Goal: Task Accomplishment & Management: Use online tool/utility

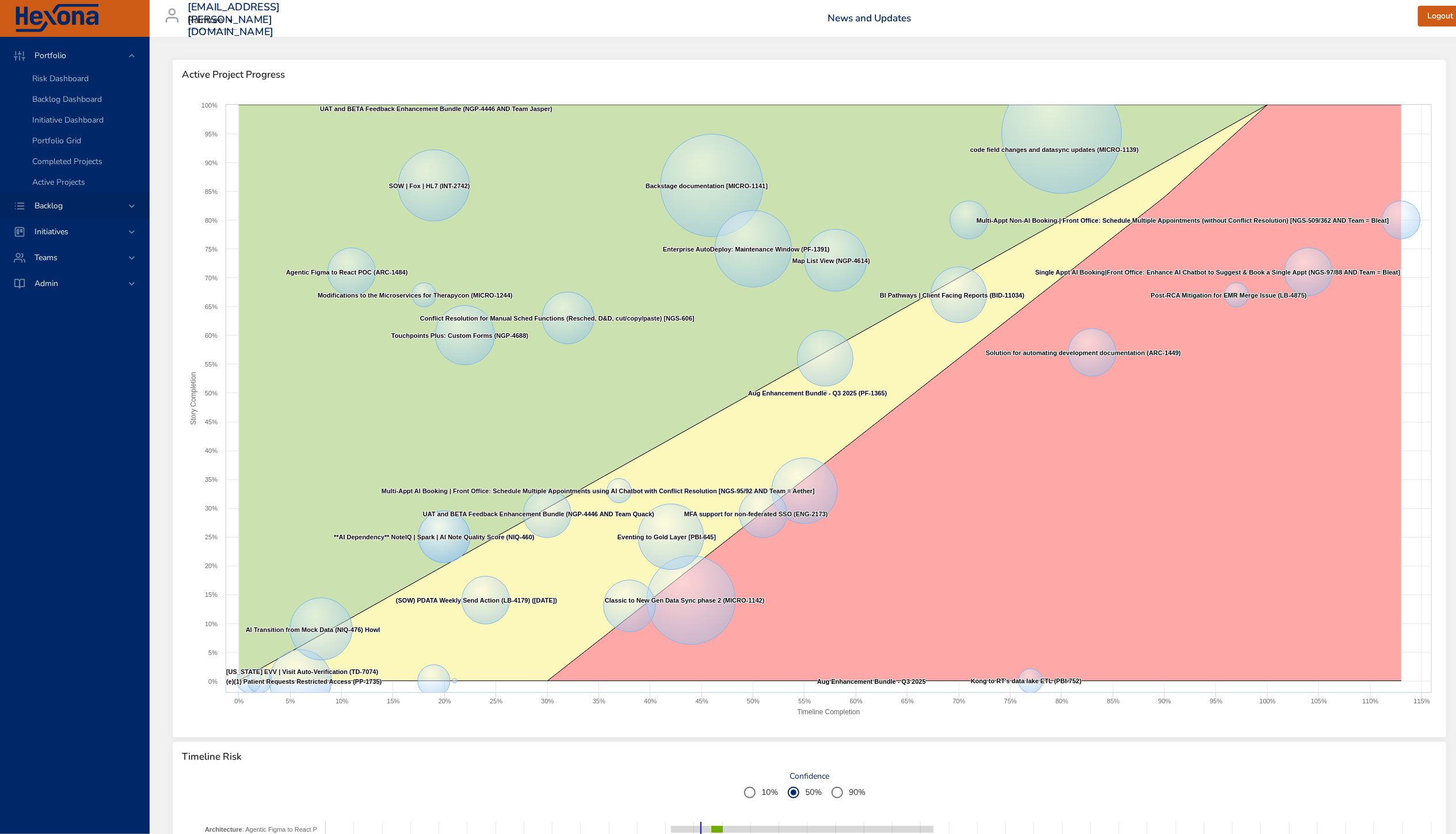
click at [49, 211] on div "Backlog" at bounding box center [74, 206] width 149 height 26
click at [80, 102] on span "Backlog Details" at bounding box center [59, 104] width 55 height 11
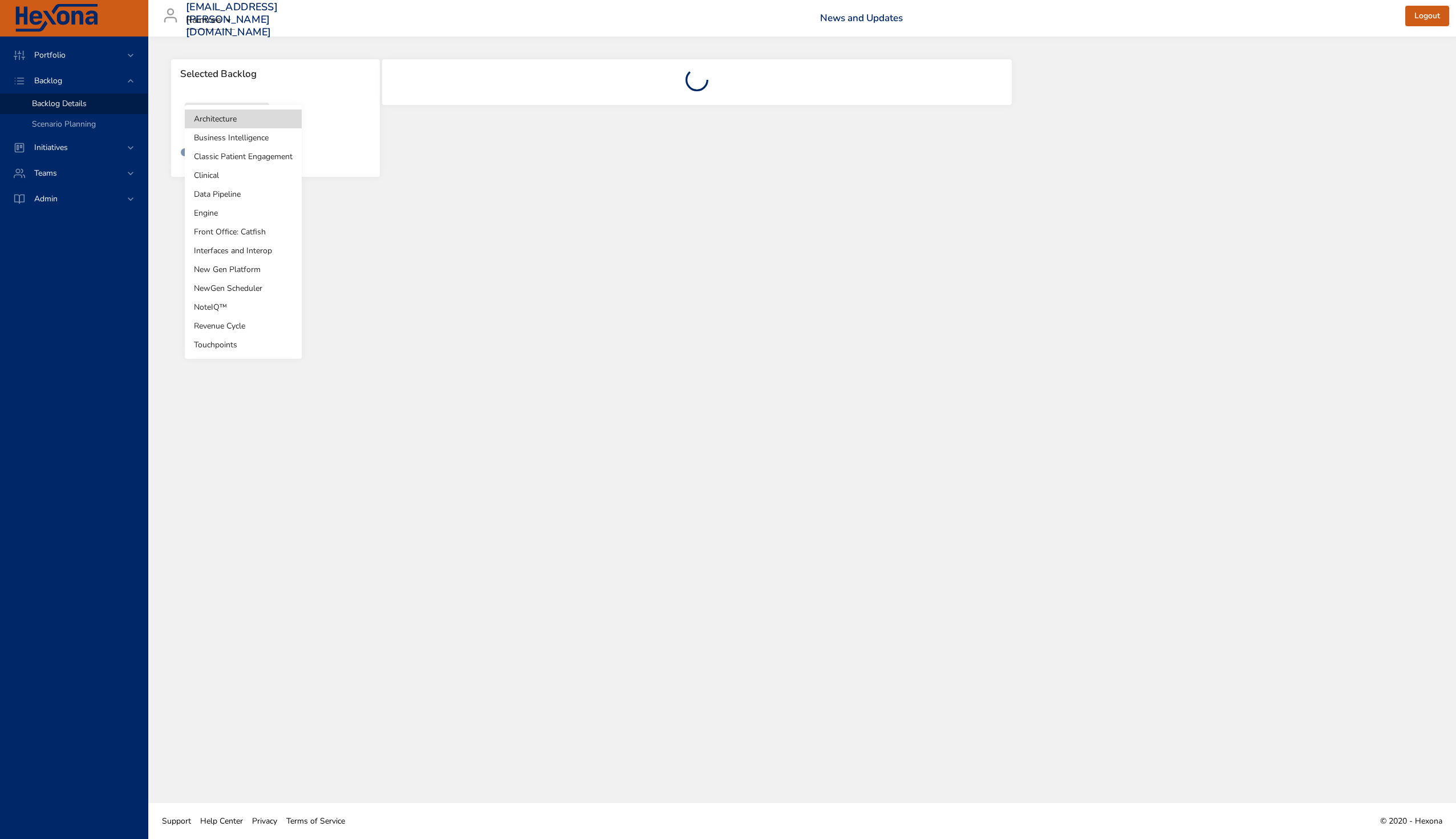
click at [261, 124] on body "Portfolio Backlog Backlog Details Scenario Planning Initiatives Teams Admin [EM…" at bounding box center [728, 419] width 1456 height 839
click at [259, 337] on li "Touchpoints" at bounding box center [244, 344] width 117 height 18
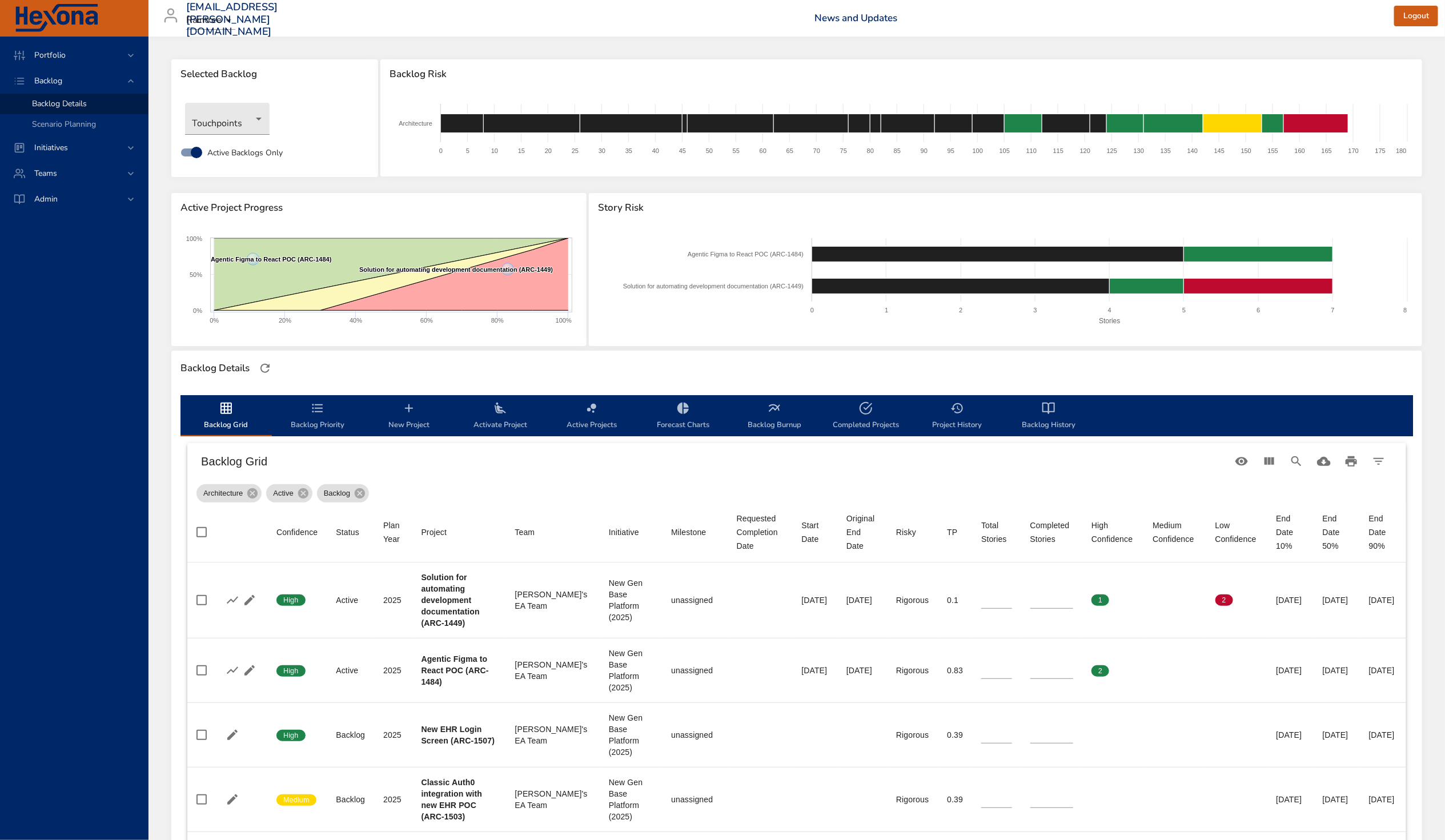
type input "**"
type input "*"
type input "**"
type input "*"
type input "**"
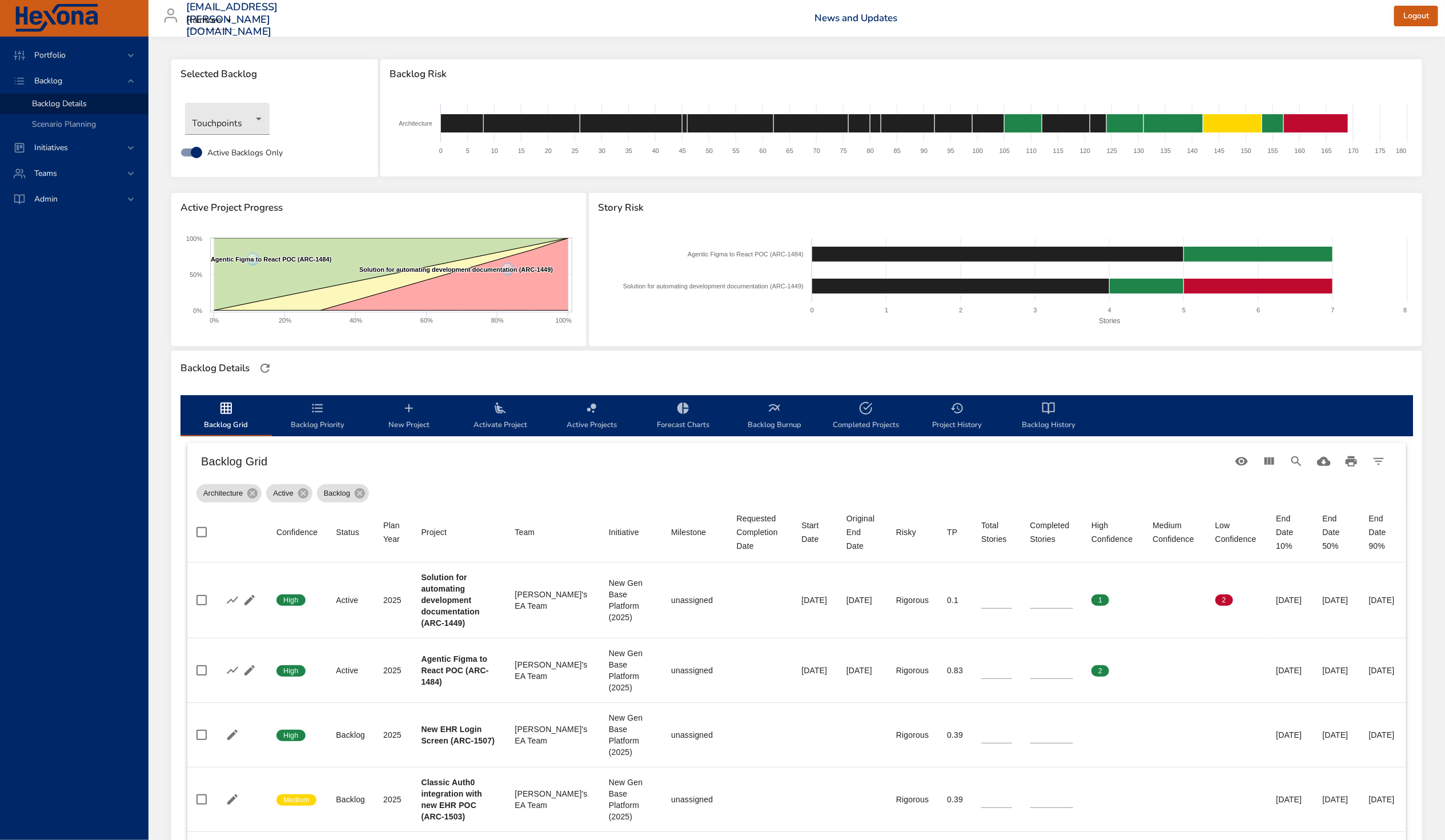
type input "*"
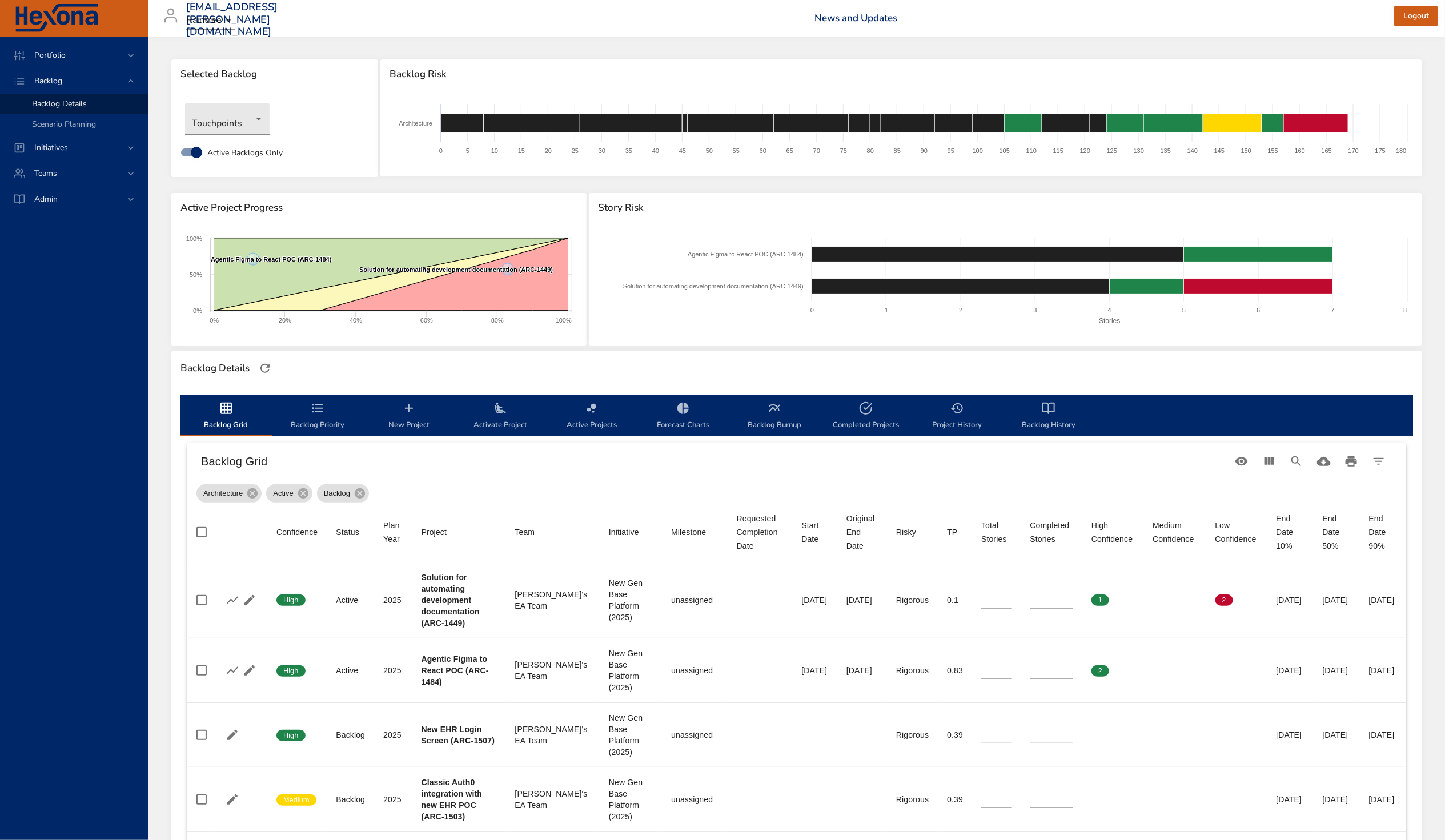
type input "*"
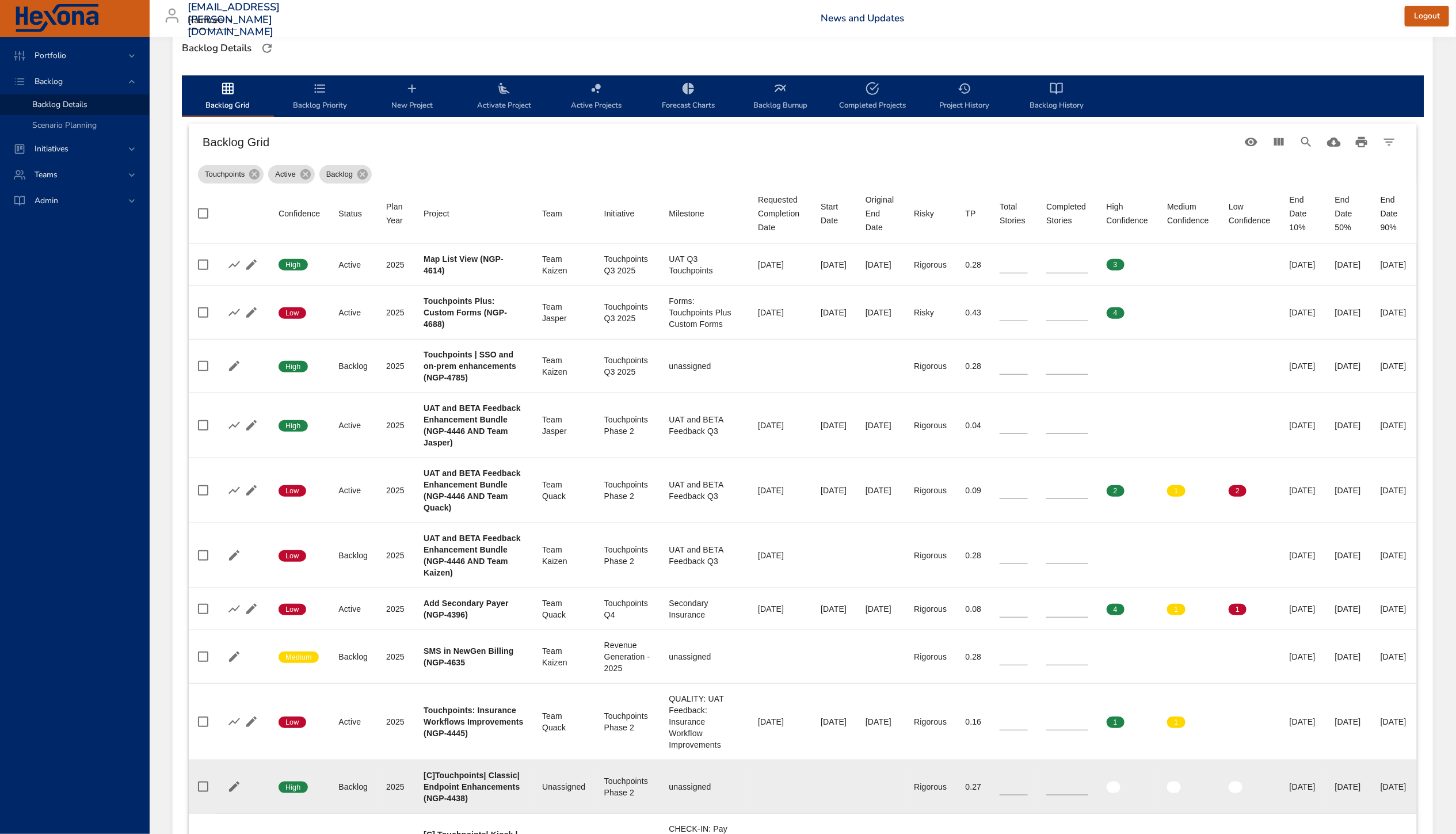
scroll to position [541, 36]
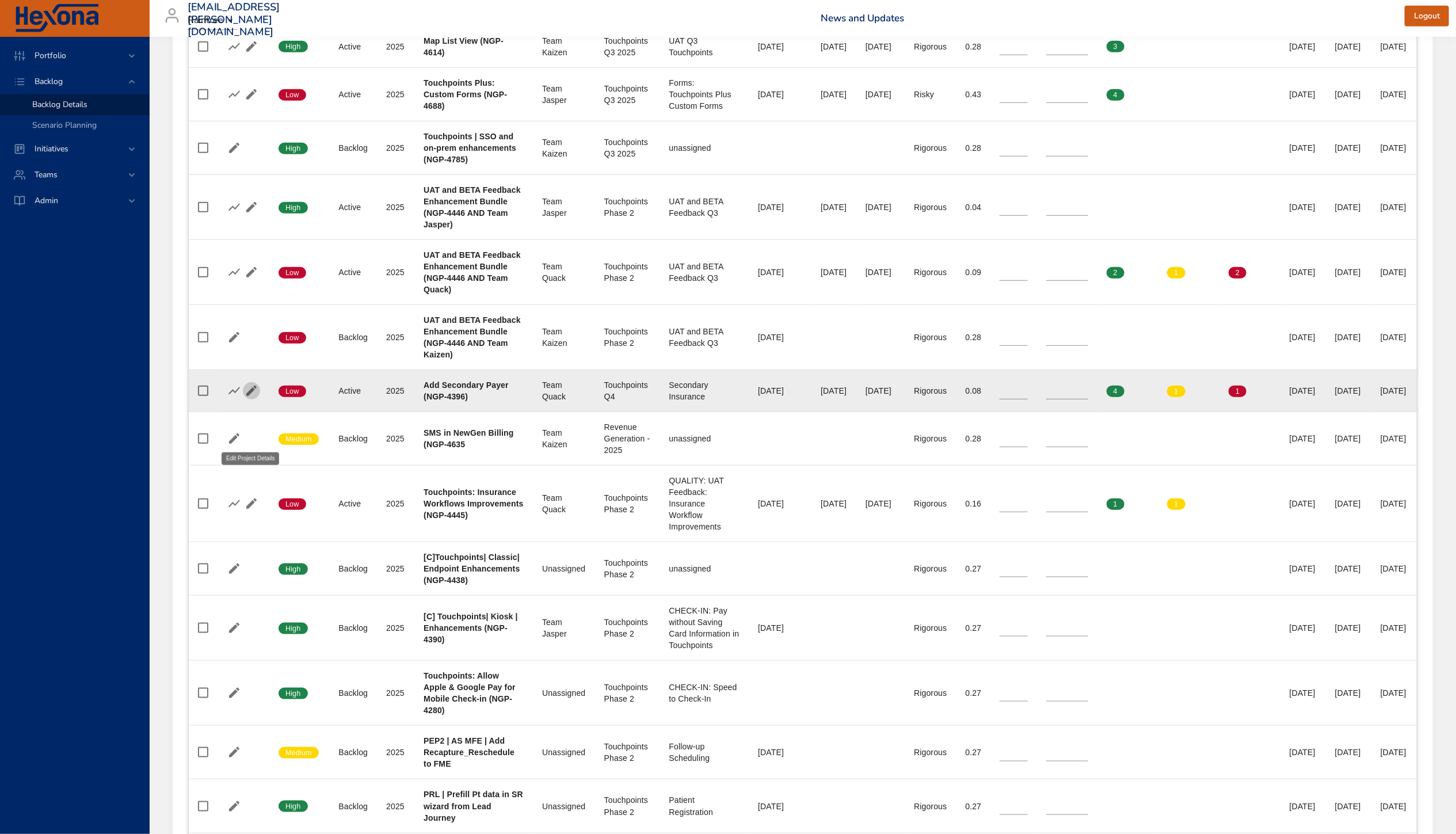
click at [246, 396] on icon "button" at bounding box center [251, 391] width 10 height 10
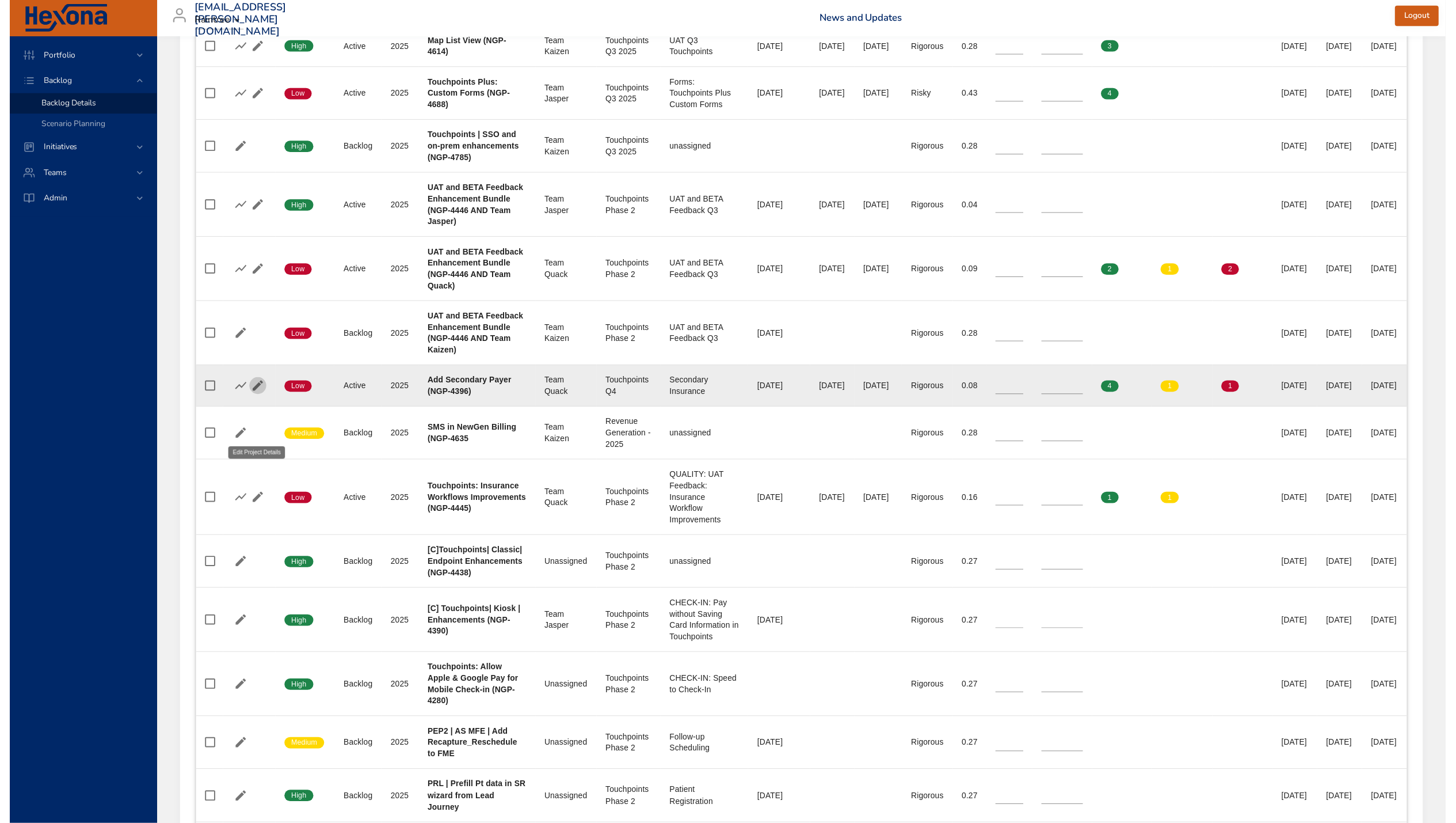
scroll to position [541, 23]
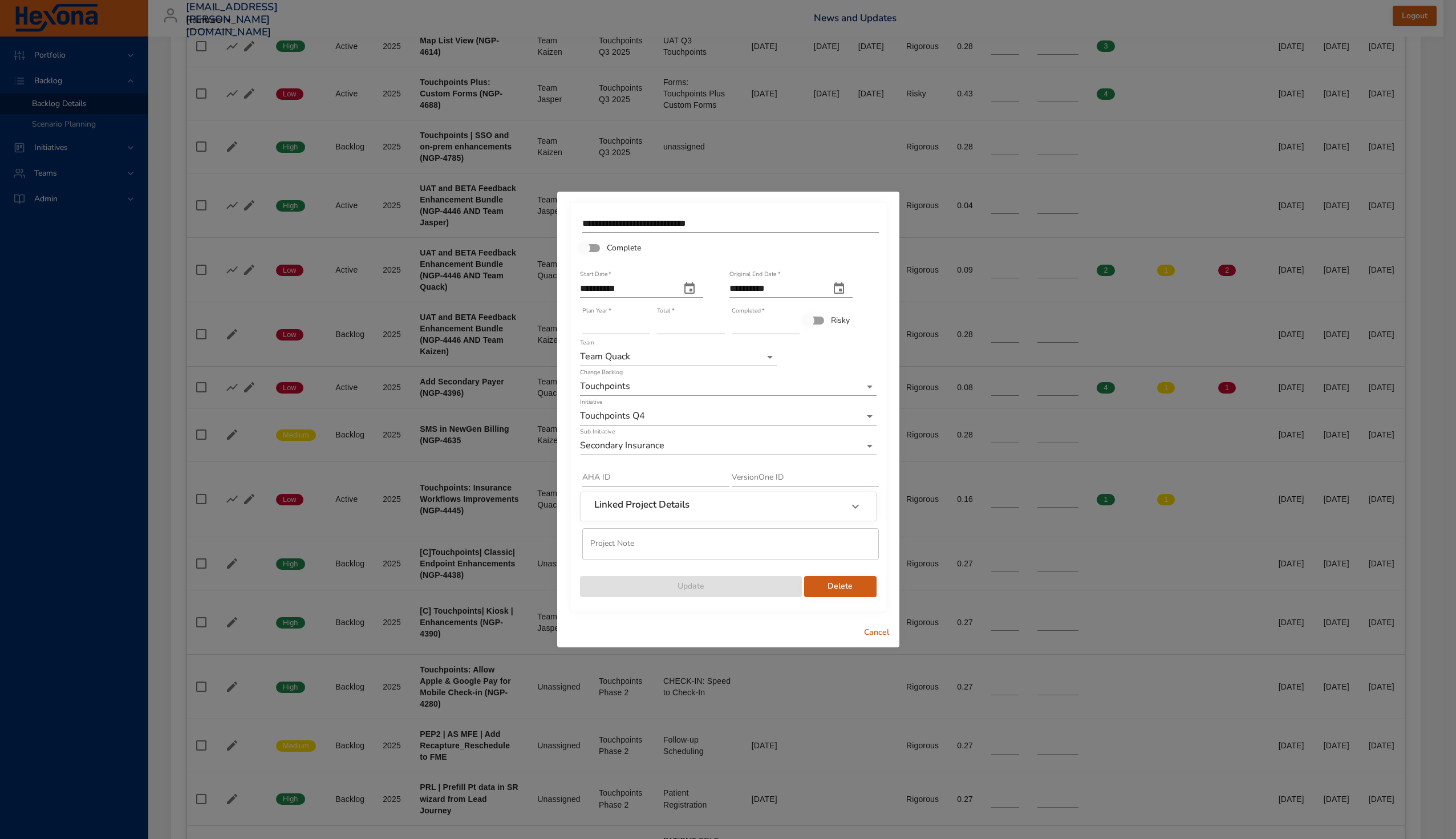
click at [880, 634] on span "Cancel" at bounding box center [876, 633] width 28 height 14
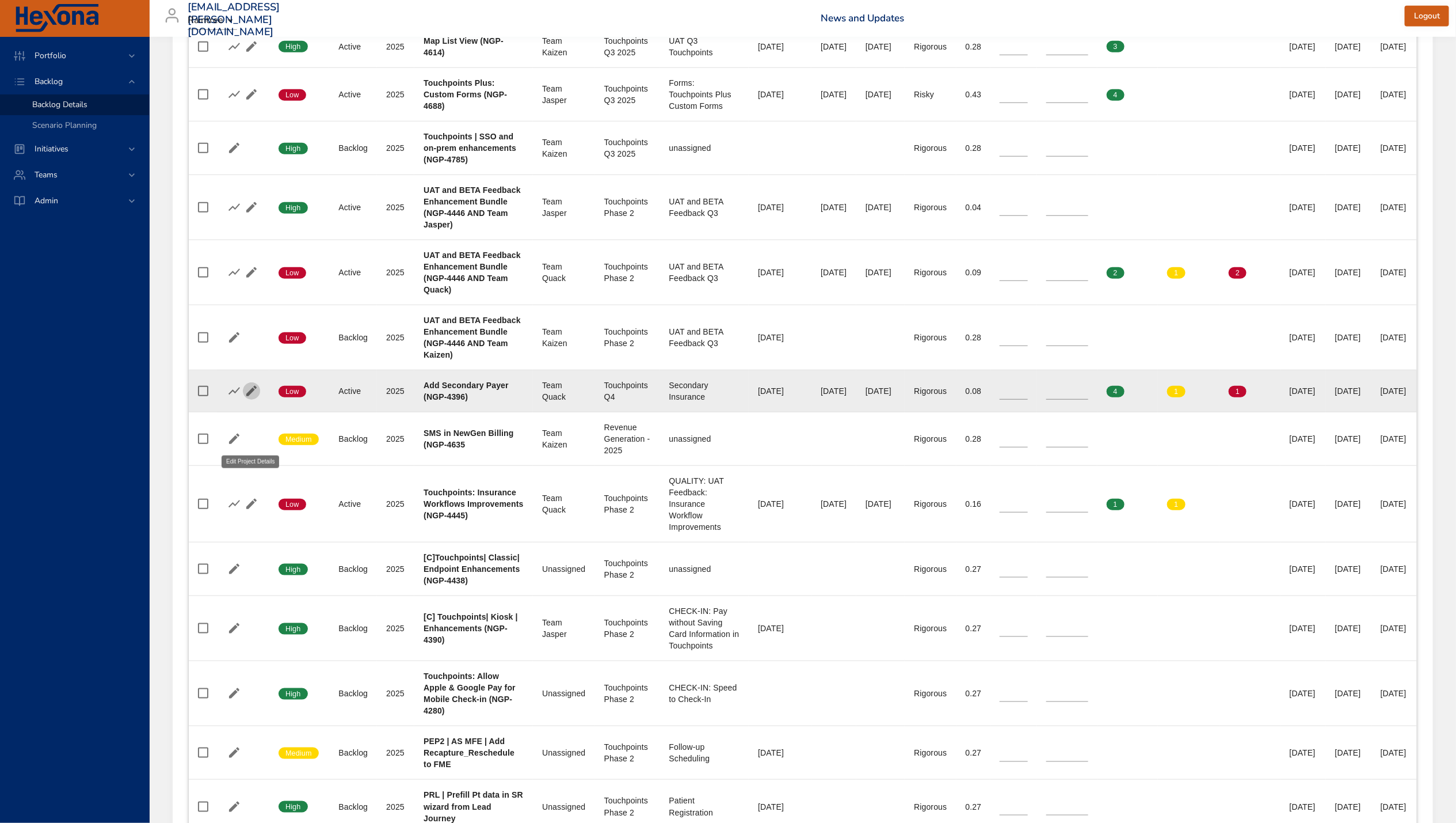
click at [246, 396] on icon "button" at bounding box center [251, 391] width 10 height 10
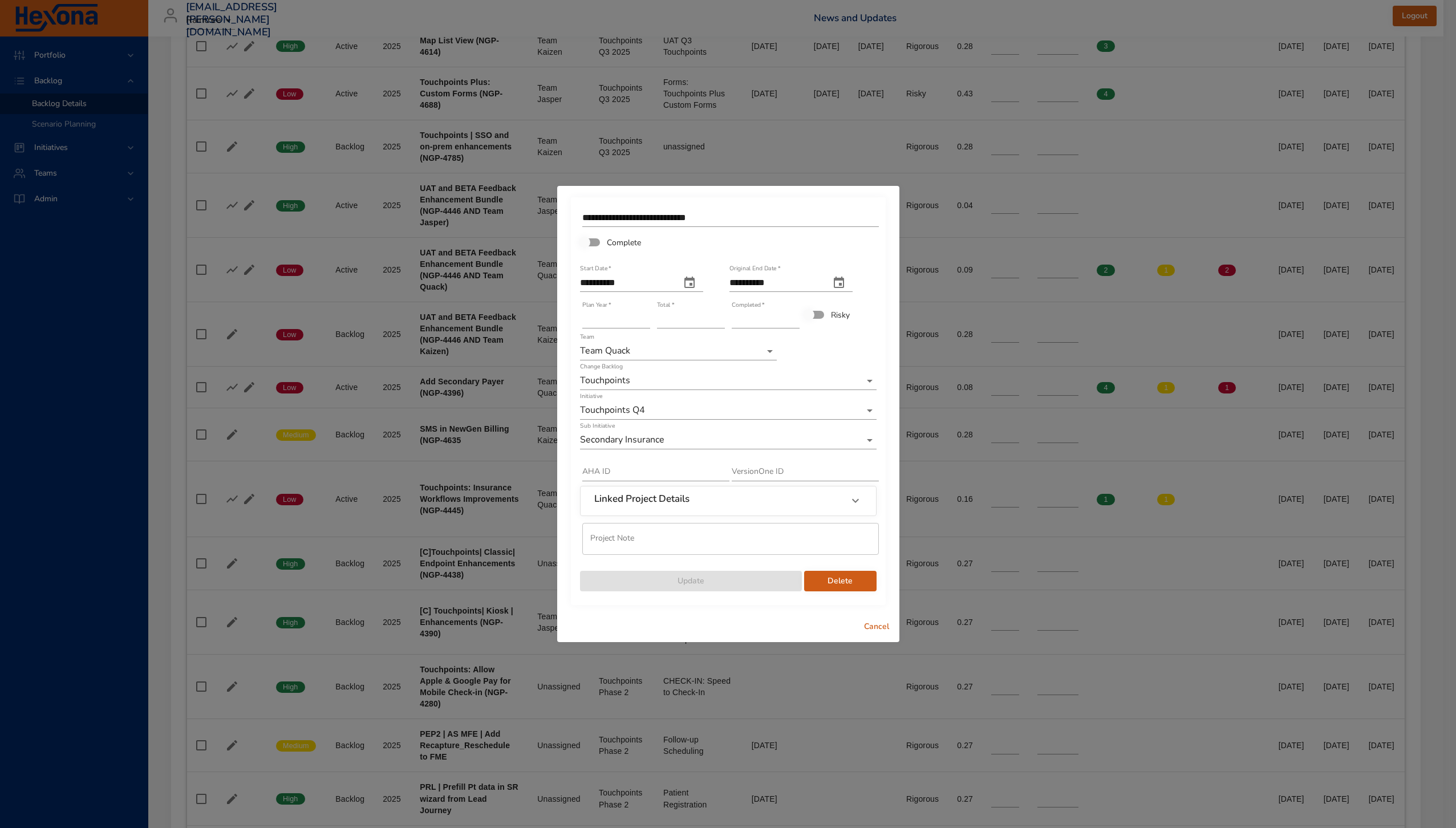
click at [714, 501] on div "Linked Project Details" at bounding box center [717, 501] width 247 height 15
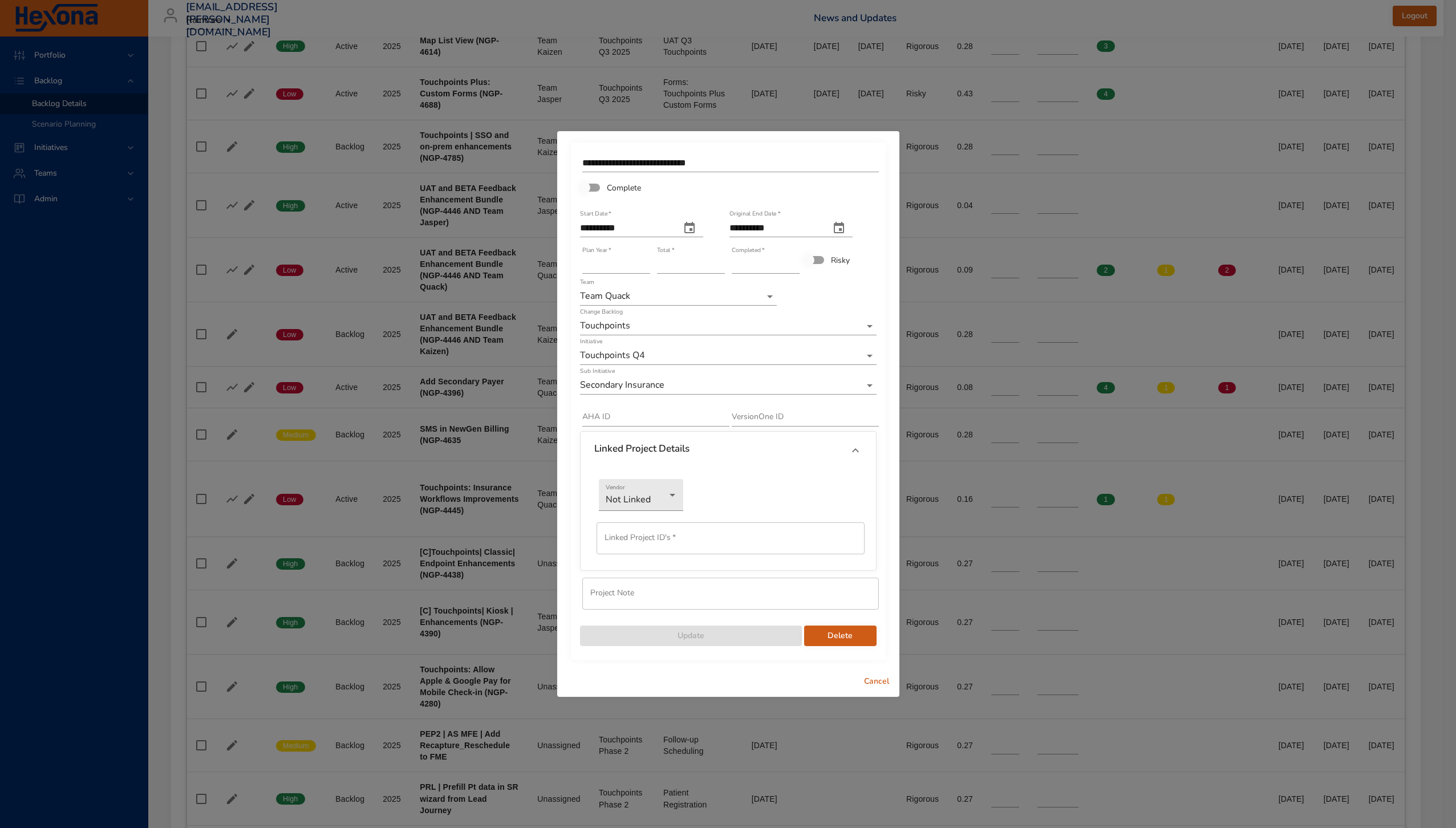
click at [854, 448] on icon at bounding box center [855, 451] width 13 height 13
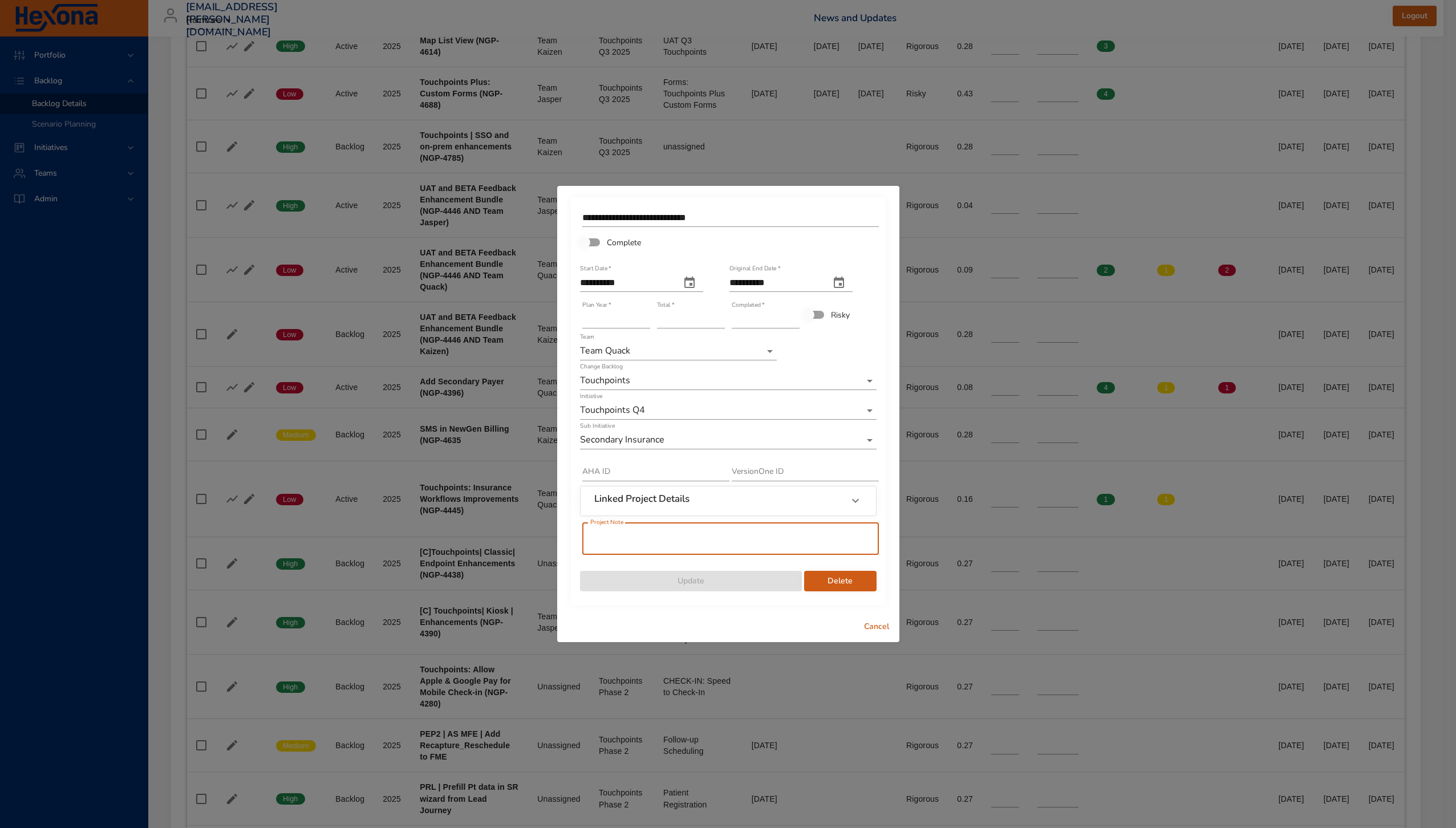
click at [717, 535] on input "text" at bounding box center [731, 539] width 297 height 32
click at [873, 631] on span "Cancel" at bounding box center [876, 627] width 28 height 14
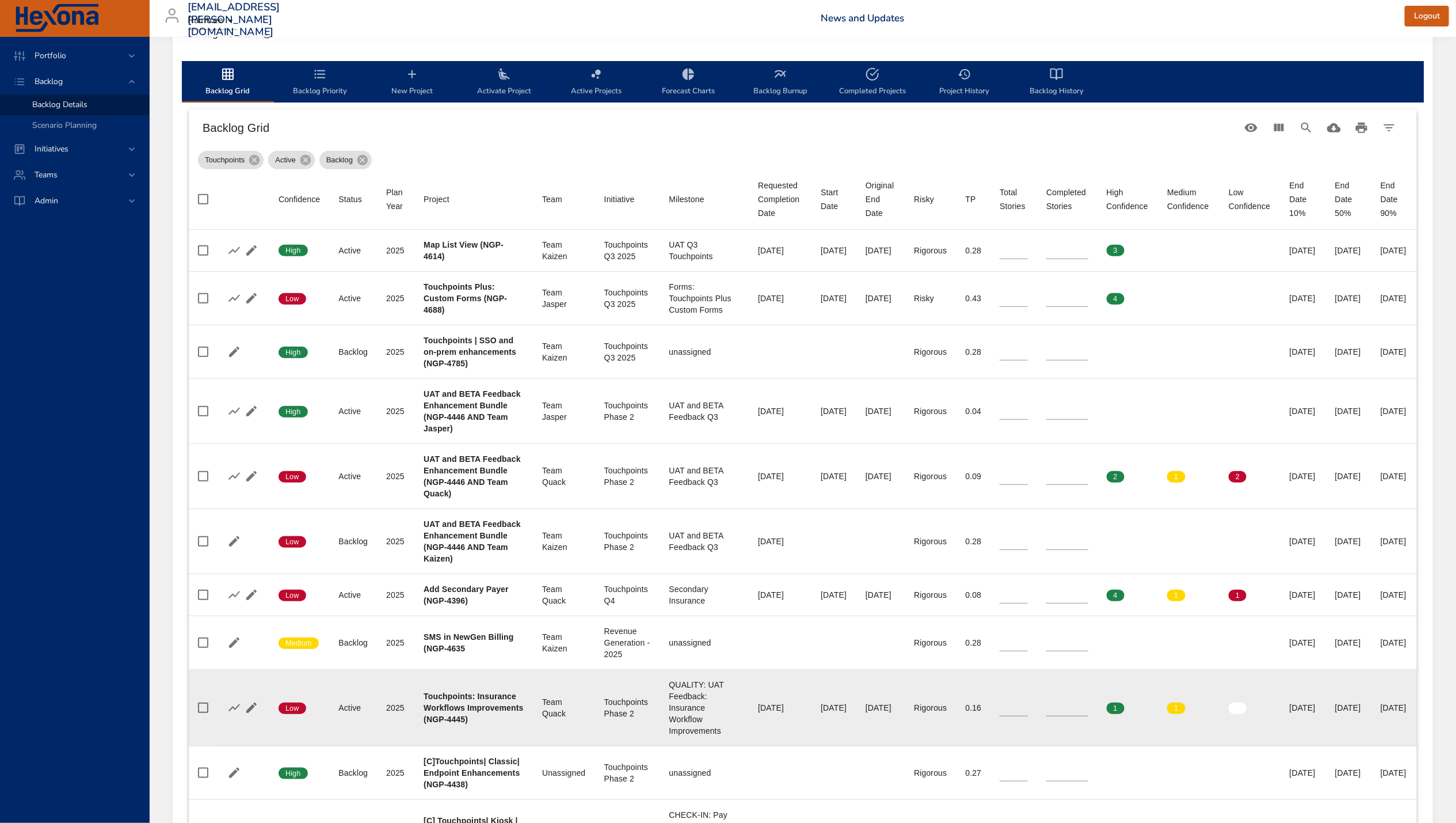
scroll to position [414, 23]
